Goal: Task Accomplishment & Management: Complete application form

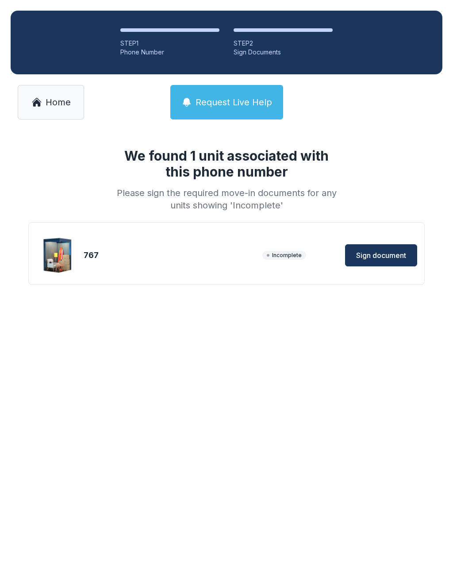
click at [44, 103] on link "Home" at bounding box center [51, 102] width 66 height 34
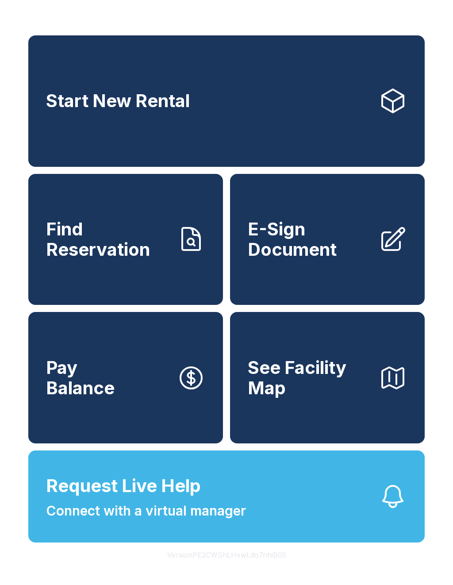
click at [289, 259] on span "E-Sign Document" at bounding box center [310, 239] width 124 height 40
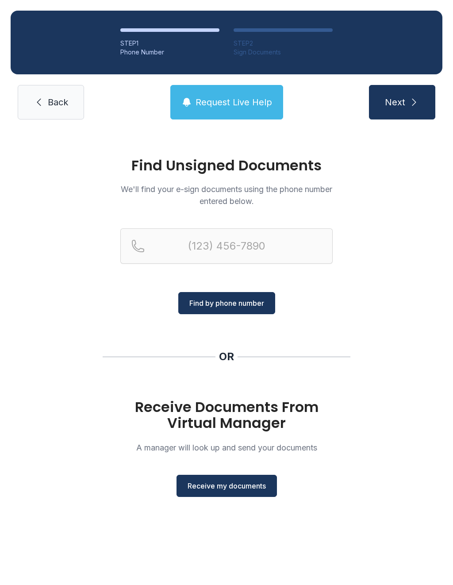
click at [226, 483] on span "Receive my documents" at bounding box center [226, 485] width 78 height 11
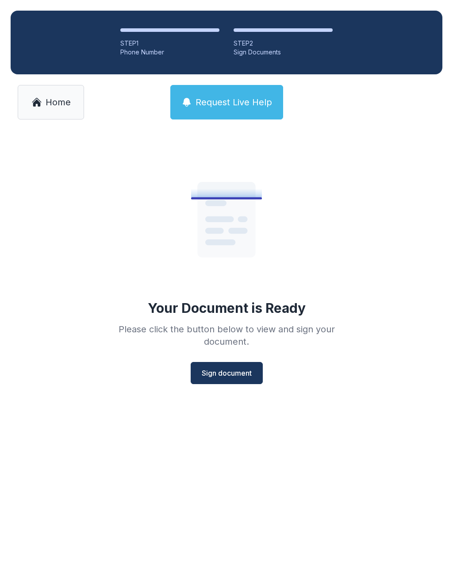
click at [229, 375] on span "Sign document" at bounding box center [227, 372] width 50 height 11
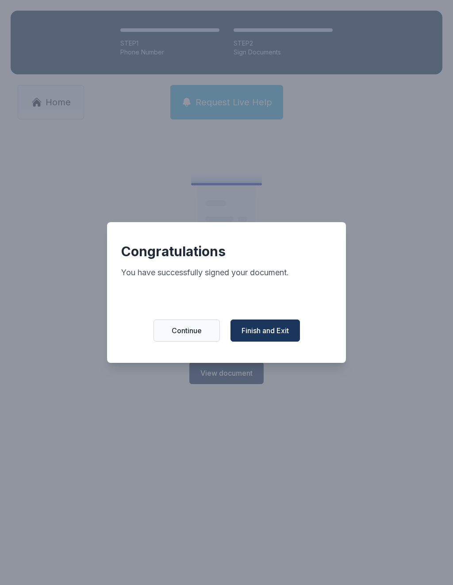
click at [266, 336] on span "Finish and Exit" at bounding box center [264, 330] width 47 height 11
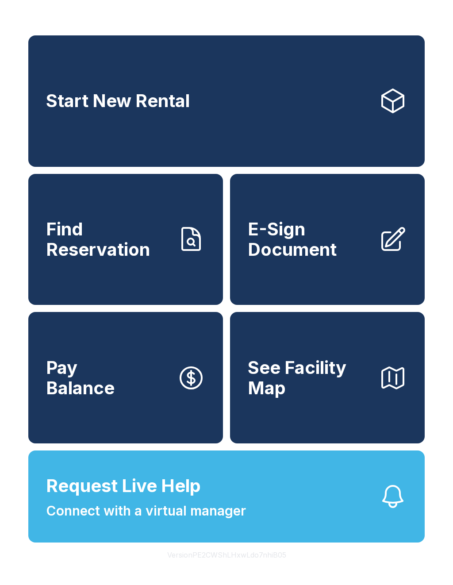
click at [302, 249] on span "E-Sign Document" at bounding box center [310, 239] width 124 height 40
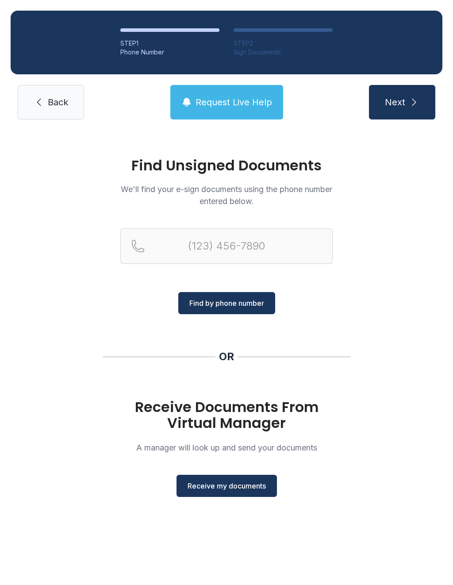
click at [233, 490] on span "Receive my documents" at bounding box center [226, 485] width 78 height 11
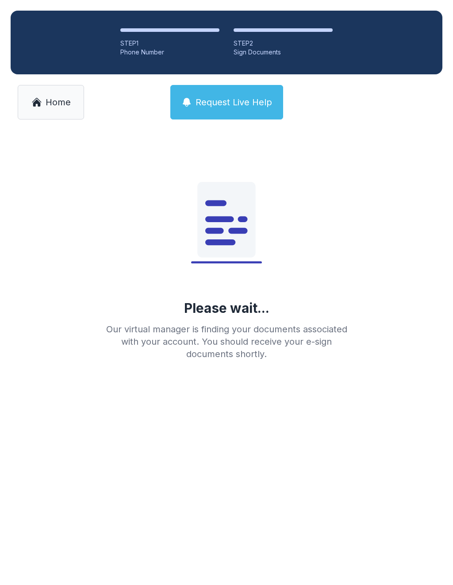
click at [54, 111] on link "Home" at bounding box center [51, 102] width 66 height 34
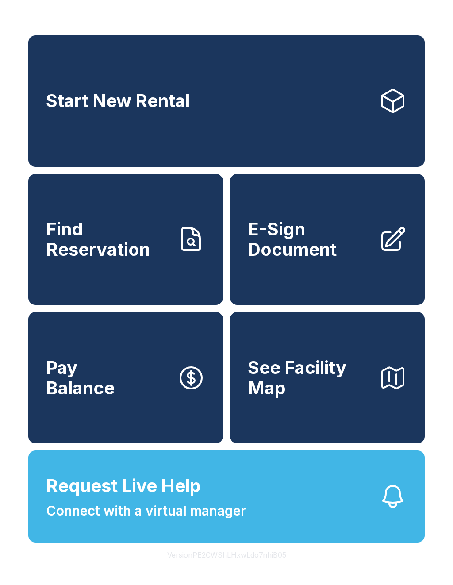
click at [298, 259] on span "E-Sign Document" at bounding box center [310, 239] width 124 height 40
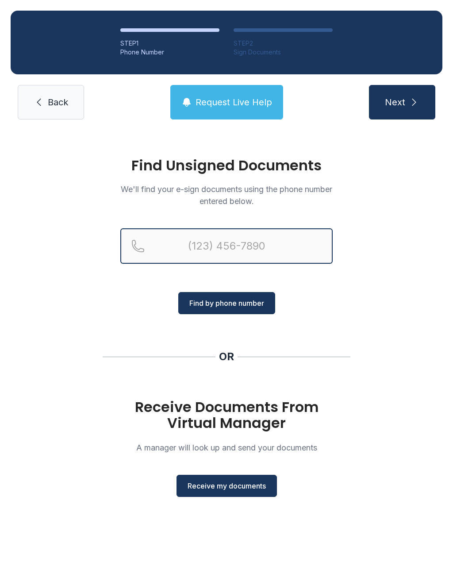
click at [170, 250] on input "Reservation phone number" at bounding box center [226, 245] width 212 height 35
type input "[PHONE_NUMBER]"
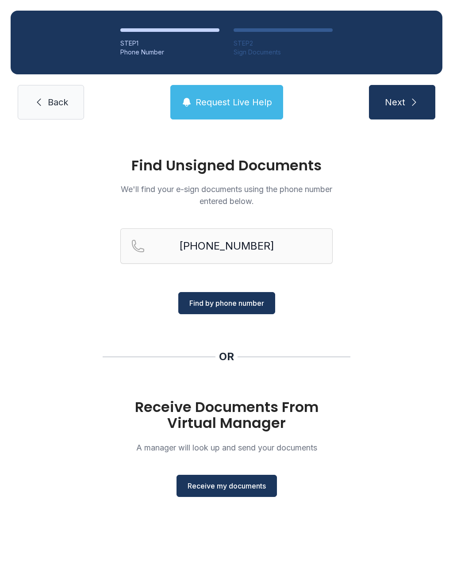
click at [234, 303] on span "Find by phone number" at bounding box center [226, 303] width 75 height 11
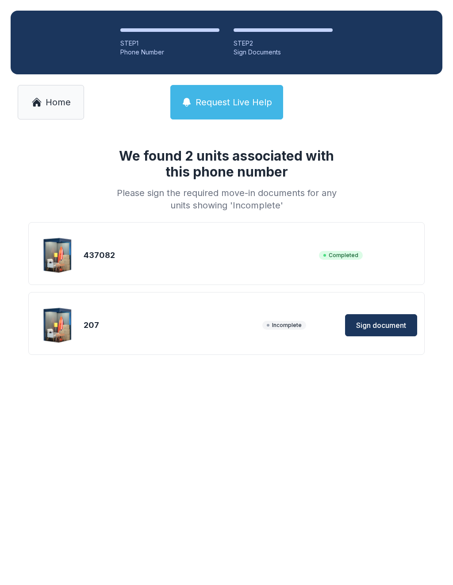
click at [383, 326] on span "Sign document" at bounding box center [381, 325] width 50 height 11
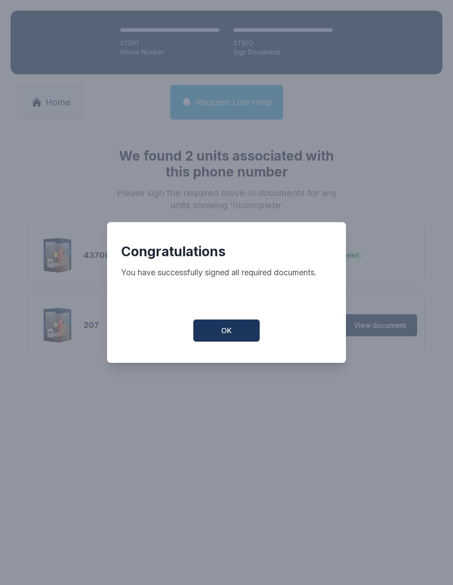
click at [233, 333] on button "OK" at bounding box center [226, 330] width 66 height 22
